Goal: Task Accomplishment & Management: Use online tool/utility

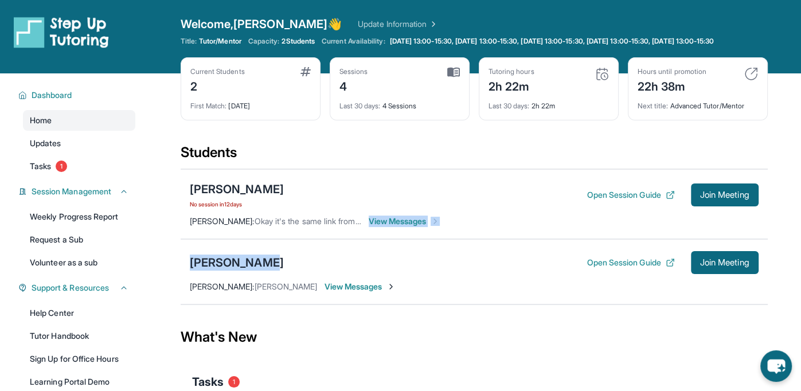
drag, startPoint x: 409, startPoint y: 346, endPoint x: 467, endPoint y: 335, distance: 59.0
click at [467, 305] on div "[PERSON_NAME] No session [DATE] Open Session Guide Join Meeting [PERSON_NAME] :…" at bounding box center [474, 237] width 587 height 136
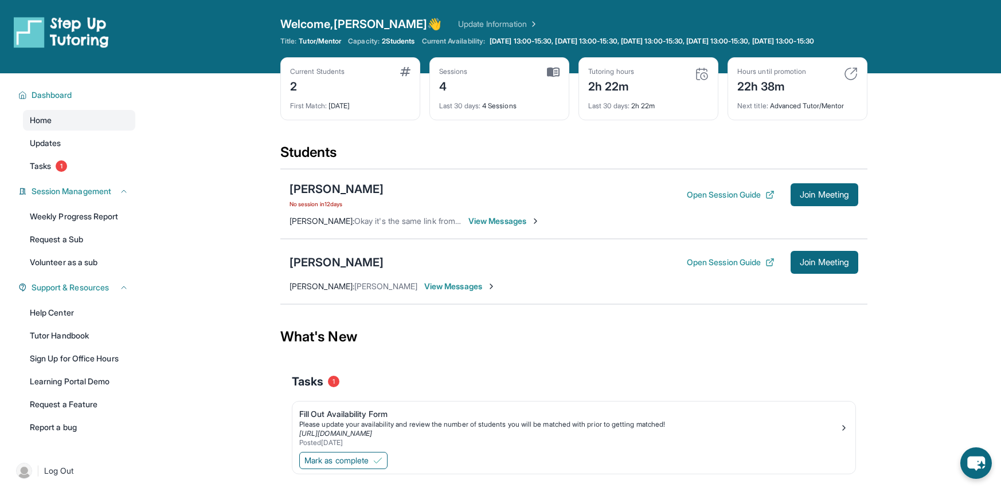
drag, startPoint x: 781, startPoint y: 1, endPoint x: 583, endPoint y: 197, distance: 278.9
click at [583, 143] on div "Current Students 2 First Match : [DATE] Sessions 4 Last 30 days : 4 Sessions Tu…" at bounding box center [573, 100] width 587 height 86
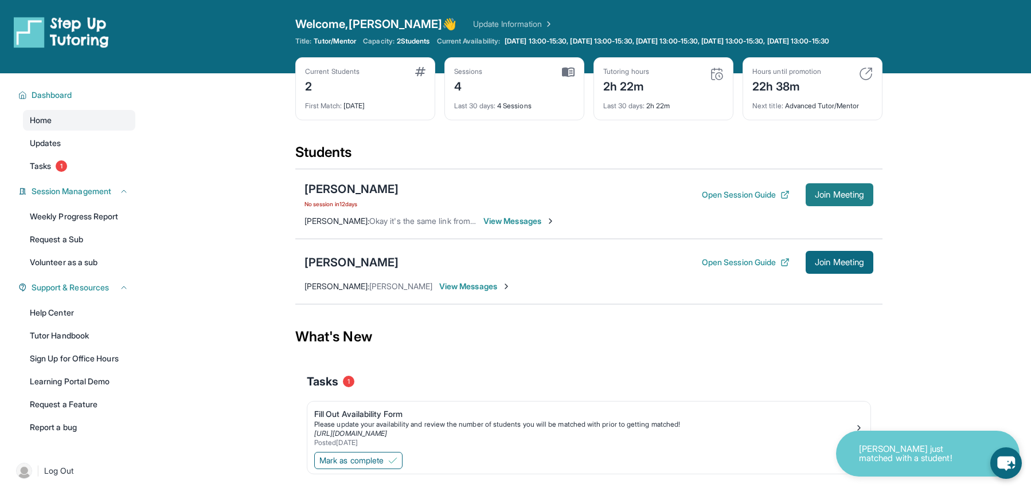
click at [809, 198] on span "Join Meeting" at bounding box center [839, 194] width 49 height 7
